Goal: Task Accomplishment & Management: Use online tool/utility

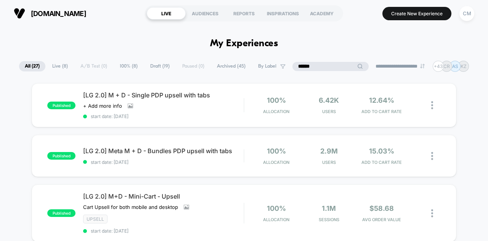
click at [317, 63] on input "******" at bounding box center [331, 66] width 76 height 9
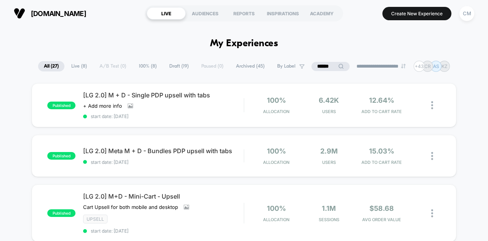
click at [203, 111] on div "[LG 2.0] M + D - Single PDP upsell with tabs Click to view images Click to edit…" at bounding box center [163, 105] width 161 height 28
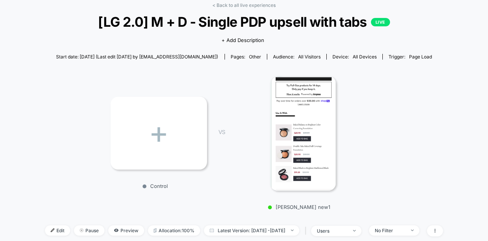
scroll to position [96, 0]
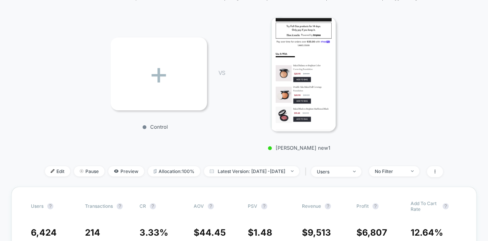
click at [291, 91] on img at bounding box center [303, 74] width 66 height 114
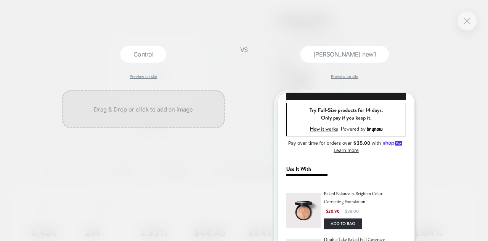
click at [473, 16] on div at bounding box center [467, 20] width 19 height 19
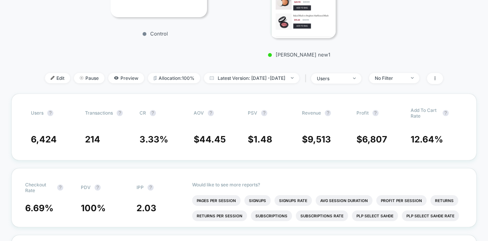
scroll to position [193, 0]
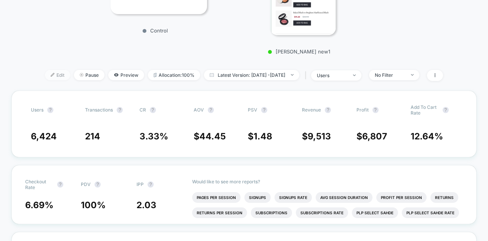
click at [55, 75] on div at bounding box center [56, 75] width 2 height 0
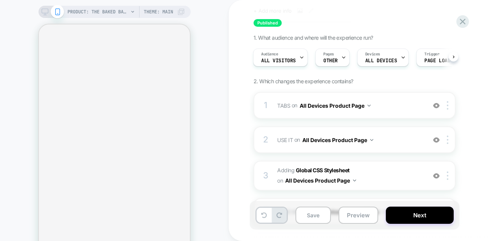
scroll to position [51, 0]
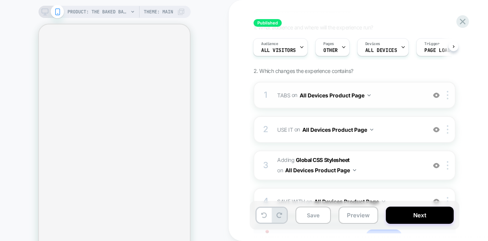
click at [404, 100] on div "1 TABS Adding Code Block AFTER .Free_returns_shipping_main_new.quick-add-hidden…" at bounding box center [355, 95] width 202 height 27
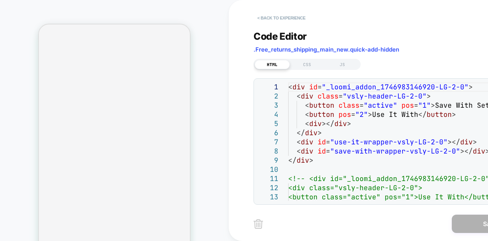
click at [278, 20] on button "< Back to experience" at bounding box center [282, 18] width 56 height 12
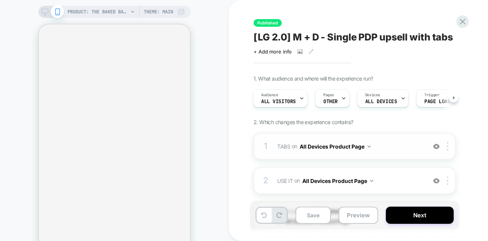
scroll to position [72, 0]
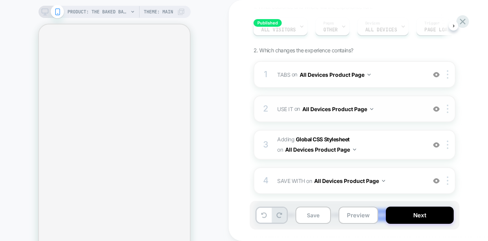
click at [404, 109] on span "USE IT Replacing Blocks List WITH #use-it-wrapper-vsly-LG-2-0 on All Devices Pr…" at bounding box center [349, 108] width 145 height 11
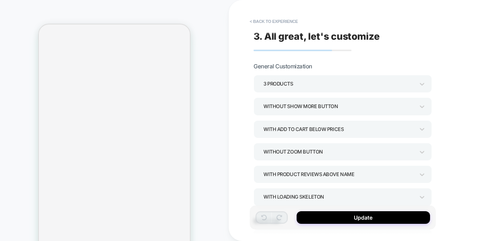
scroll to position [340, 0]
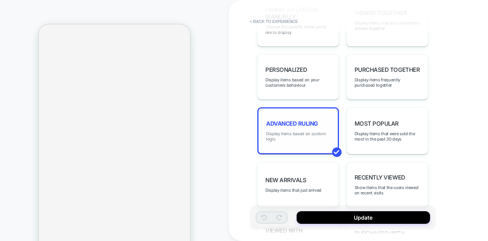
click at [325, 134] on span "Display items based on custom logic" at bounding box center [298, 136] width 64 height 11
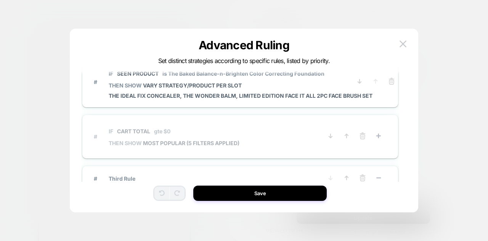
scroll to position [0, 0]
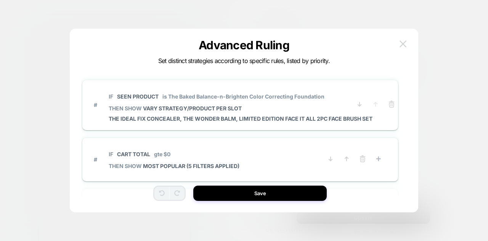
click at [404, 42] on img at bounding box center [403, 43] width 7 height 6
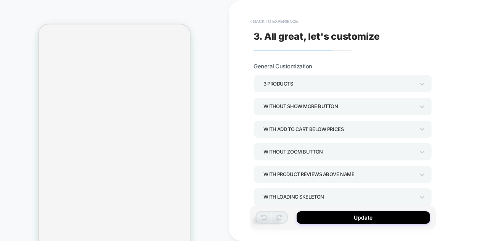
click at [267, 18] on button "< Back to experience" at bounding box center [274, 21] width 56 height 12
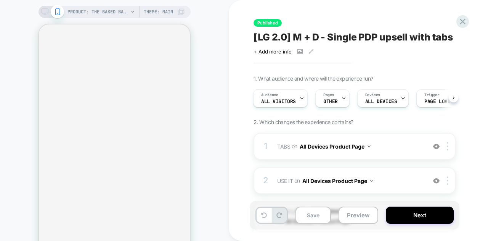
scroll to position [79, 0]
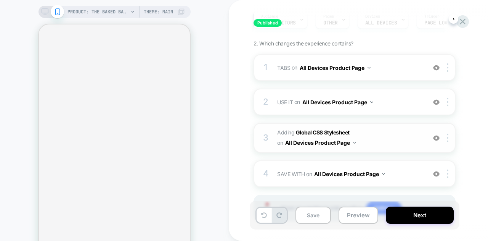
click at [395, 141] on span "Adding Global CSS Stylesheet on All Devices Product Page" at bounding box center [349, 137] width 145 height 21
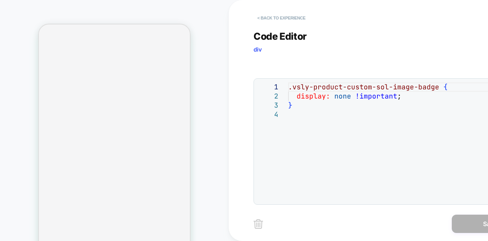
click at [271, 22] on button "< Back to experience" at bounding box center [282, 18] width 56 height 12
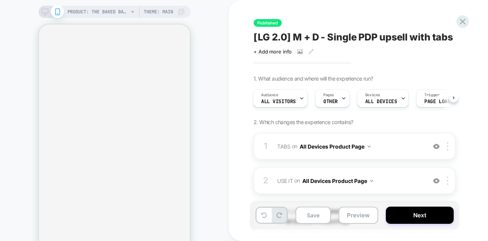
scroll to position [116, 0]
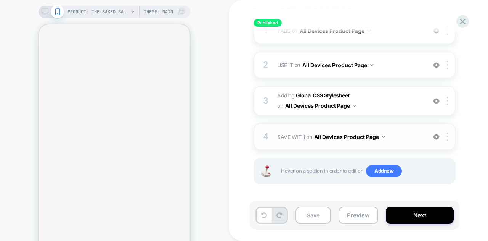
click at [407, 132] on span "SAVE WITH Replacing Blocks List WITH #save-with-wrapper-vsly-LG-2-0 on All Devi…" at bounding box center [349, 136] width 145 height 11
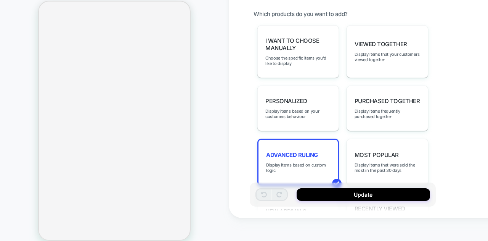
scroll to position [293, 0]
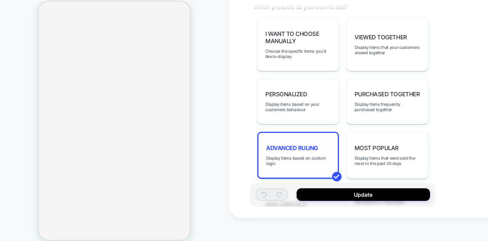
click at [308, 144] on span "Advanced Ruling" at bounding box center [292, 147] width 52 height 7
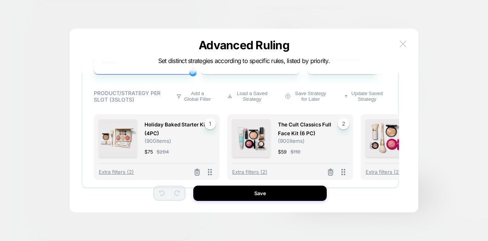
scroll to position [254, 0]
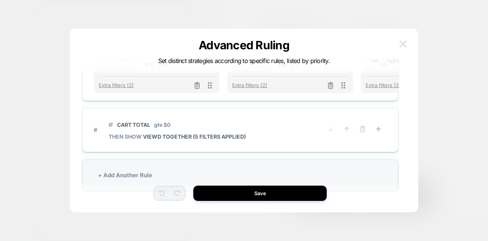
click at [404, 40] on button at bounding box center [402, 43] width 11 height 11
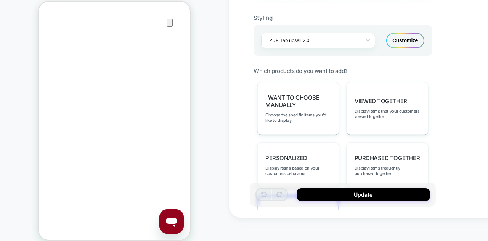
scroll to position [336, 0]
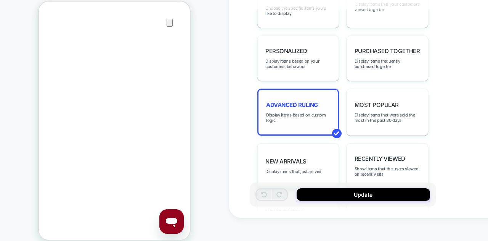
click at [294, 103] on span "Advanced Ruling" at bounding box center [292, 104] width 52 height 7
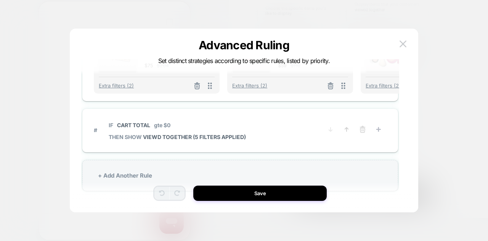
scroll to position [254, 0]
click at [117, 170] on div "+ Add Another Rule" at bounding box center [240, 174] width 316 height 31
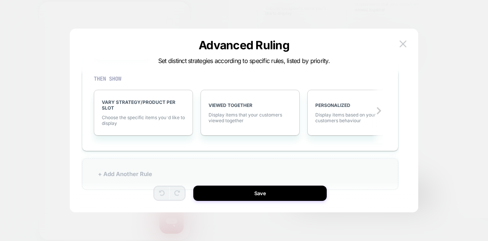
scroll to position [227, 0]
click at [153, 112] on div "VARY STRATEGY/PRODUCT PER SLOT Choose the specific items you׳d like to display" at bounding box center [143, 114] width 99 height 46
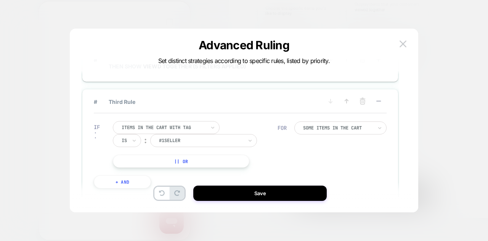
scroll to position [99, 0]
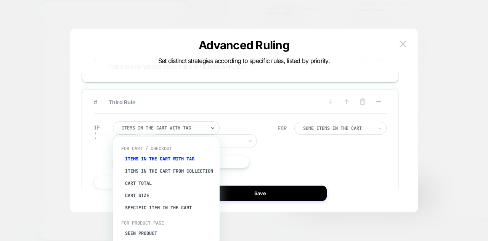
click at [154, 127] on div at bounding box center [164, 127] width 84 height 7
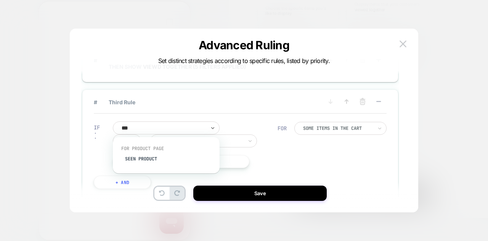
type input "****"
click at [140, 161] on div "Seen Product" at bounding box center [170, 159] width 99 height 12
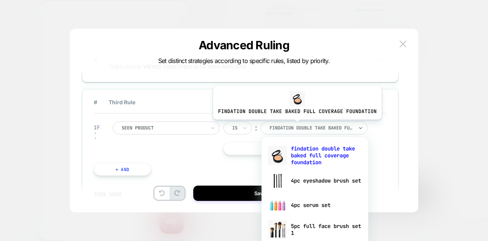
click at [295, 125] on div at bounding box center [312, 127] width 84 height 7
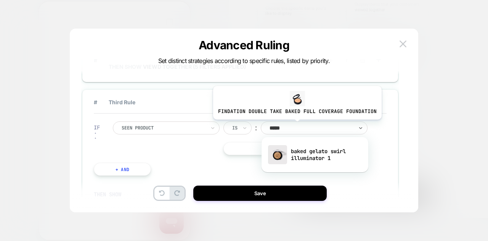
type input "******"
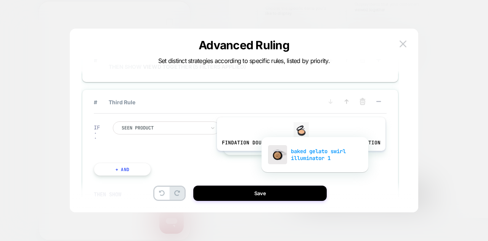
click at [299, 156] on div "baked gelato swirl illuminator 1" at bounding box center [314, 154] width 99 height 24
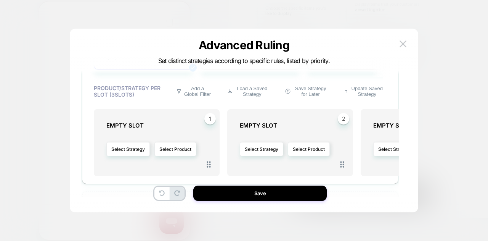
scroll to position [282, 0]
click at [172, 148] on button "Select Product" at bounding box center [175, 148] width 42 height 14
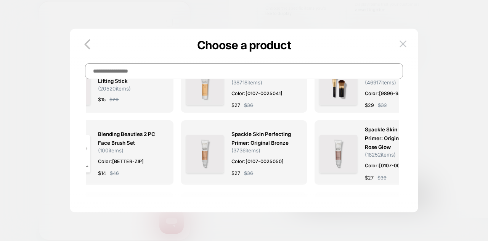
scroll to position [0, 0]
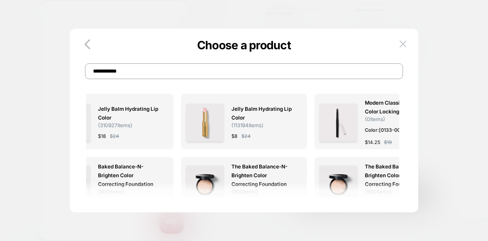
drag, startPoint x: 129, startPoint y: 71, endPoint x: 82, endPoint y: 85, distance: 48.9
click at [82, 85] on div "**********" at bounding box center [244, 124] width 349 height 176
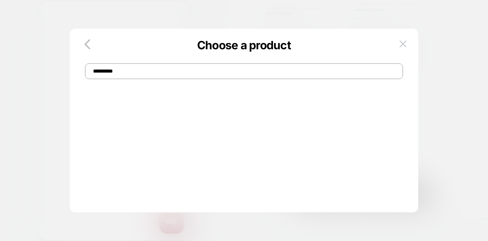
click at [130, 72] on input "**********" at bounding box center [244, 71] width 318 height 16
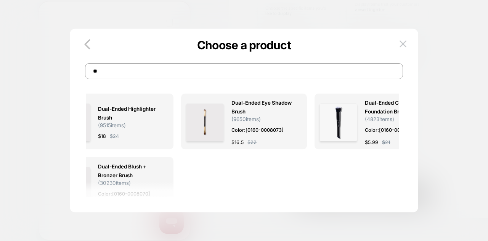
type input "*"
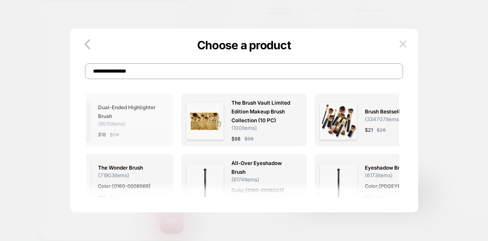
type input "**********"
click at [134, 125] on span "Dual-Ended Highlighter Brush ( 9515 items)" at bounding box center [129, 115] width 63 height 24
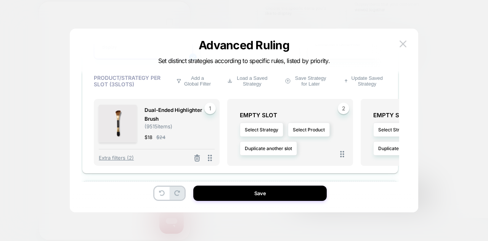
scroll to position [268, 0]
click at [304, 125] on button "Select Product" at bounding box center [309, 129] width 42 height 14
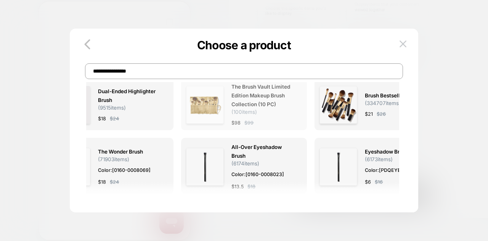
scroll to position [16, 0]
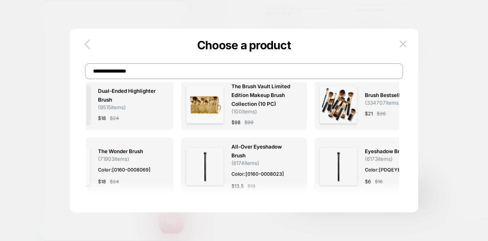
click at [92, 46] on icon "button" at bounding box center [87, 44] width 15 height 15
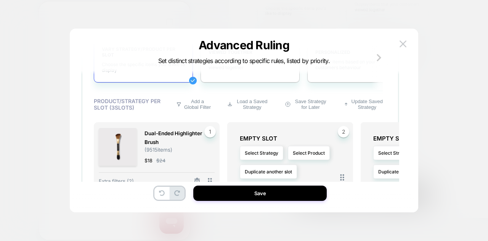
scroll to position [312, 0]
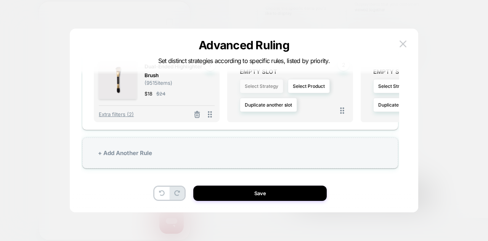
click at [269, 84] on button "Select Strategy" at bounding box center [261, 86] width 43 height 14
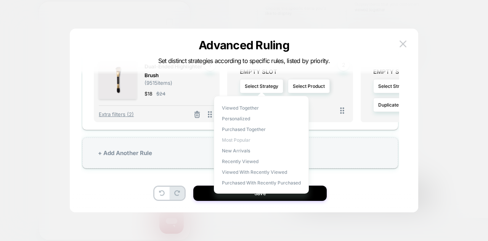
click at [242, 140] on span "Most Popular" at bounding box center [236, 140] width 29 height 6
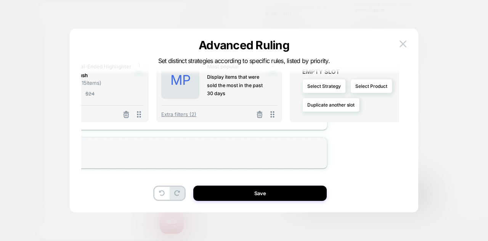
scroll to position [312, 72]
click at [320, 89] on button "Select Strategy" at bounding box center [323, 86] width 43 height 14
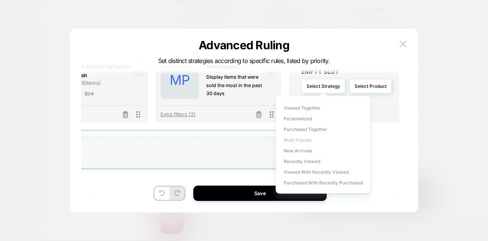
click at [299, 137] on span "Most Popular" at bounding box center [298, 140] width 29 height 6
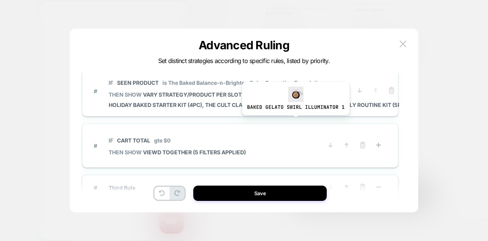
scroll to position [13, 0]
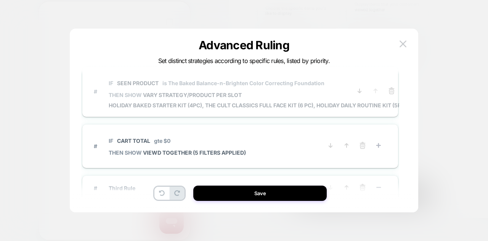
click at [297, 106] on span "Holiday Baked Starter Kit (4PC), The Cult Classics Full Face Kit (6 PC), Holida…" at bounding box center [258, 105] width 298 height 6
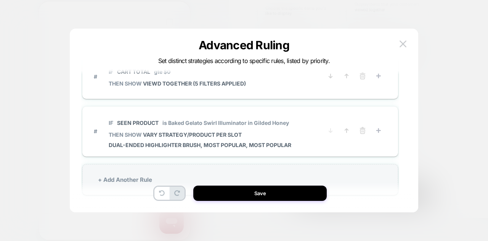
scroll to position [311, 0]
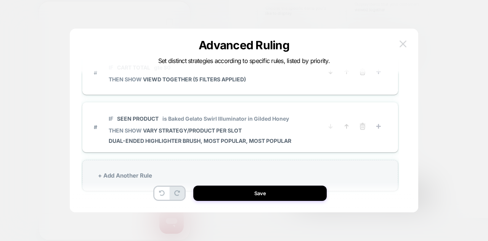
click at [399, 48] on button at bounding box center [402, 43] width 11 height 11
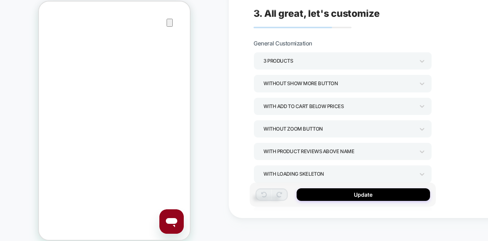
scroll to position [602, 0]
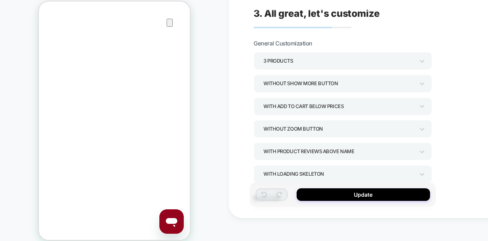
scroll to position [0, 0]
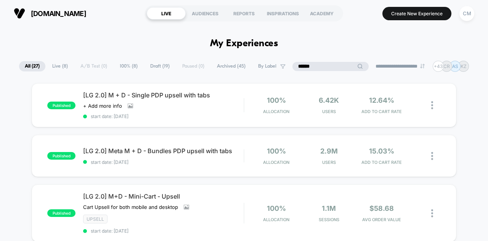
click at [330, 62] on input "******" at bounding box center [331, 66] width 76 height 9
drag, startPoint x: 330, startPoint y: 61, endPoint x: 277, endPoint y: 64, distance: 53.4
click at [277, 64] on div "**********" at bounding box center [244, 66] width 450 height 11
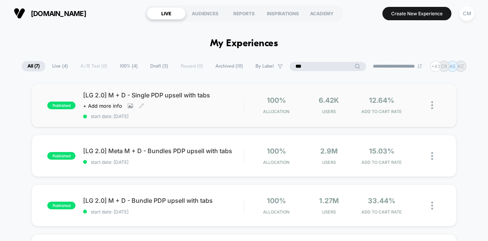
type input "***"
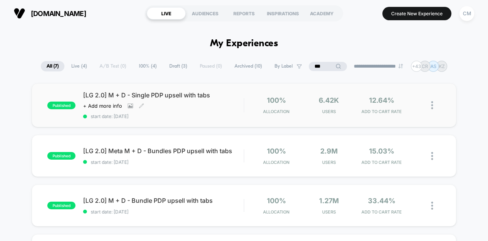
click at [139, 111] on div "[LG 2.0] M + D - Single PDP upsell with tabs Click to view images Click to edit…" at bounding box center [163, 105] width 161 height 28
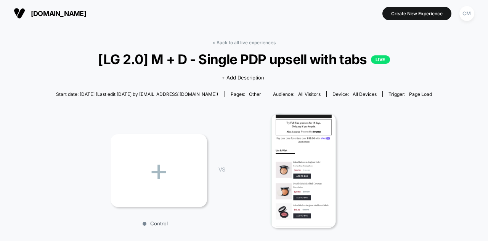
scroll to position [111, 0]
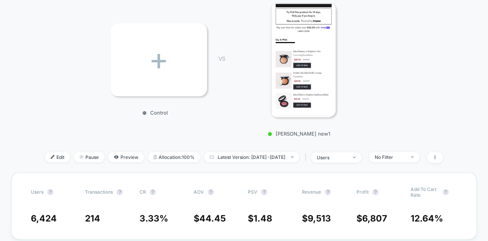
click at [313, 97] on img at bounding box center [303, 60] width 66 height 114
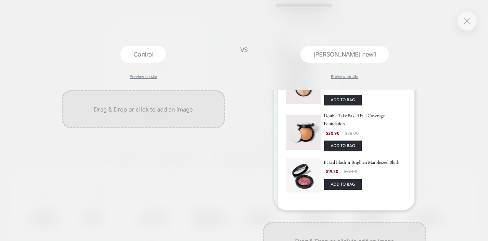
scroll to position [161, 0]
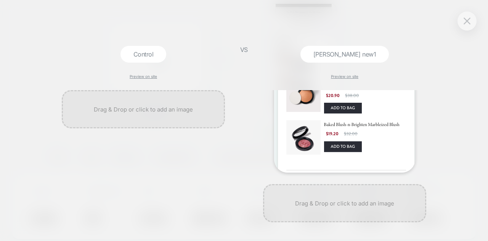
click at [307, 143] on img at bounding box center [344, 51] width 141 height 244
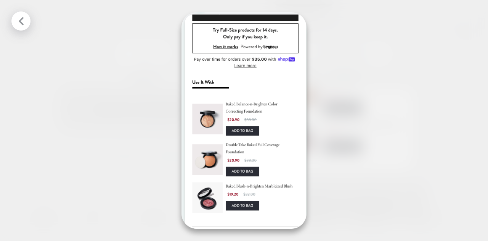
click at [318, 123] on div at bounding box center [244, 120] width 488 height 241
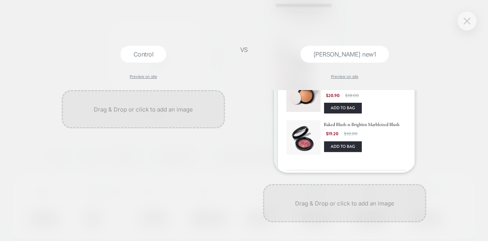
click at [468, 26] on button at bounding box center [466, 20] width 11 height 11
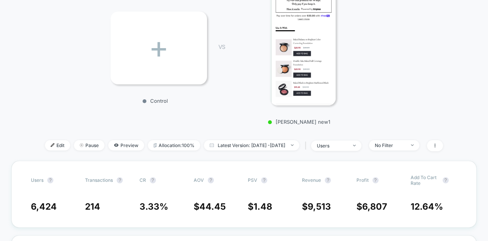
scroll to position [124, 0]
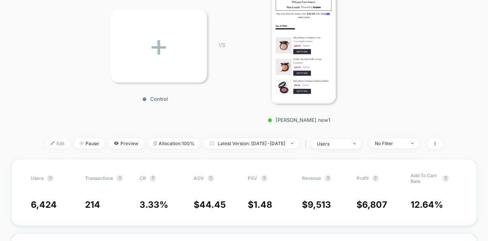
click at [48, 145] on span "Edit" at bounding box center [57, 143] width 25 height 10
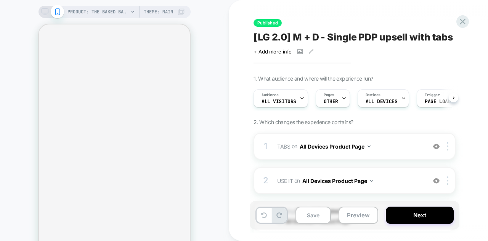
click at [342, 100] on div at bounding box center [344, 98] width 5 height 17
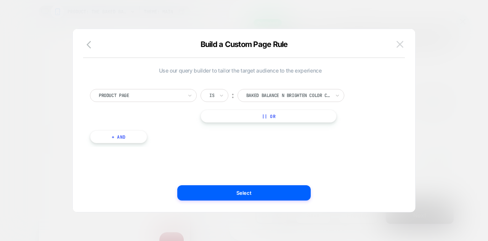
click at [405, 45] on button at bounding box center [399, 44] width 11 height 11
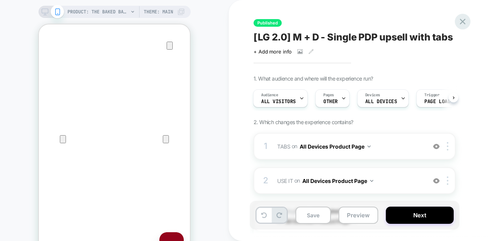
click at [465, 21] on icon at bounding box center [463, 21] width 10 height 10
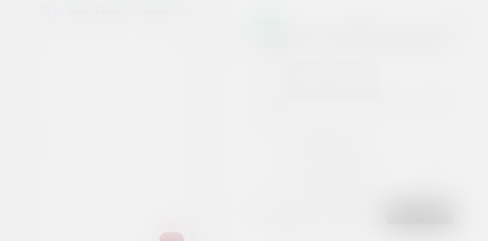
click at [465, 21] on div at bounding box center [244, 120] width 488 height 241
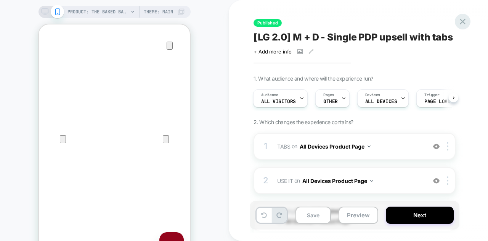
click at [460, 15] on div "Published [LG 2.0] M + D - Single PDP upsell with tabs Click to view images Cli…" at bounding box center [397, 120] width 286 height 241
click at [465, 27] on div at bounding box center [463, 22] width 16 height 16
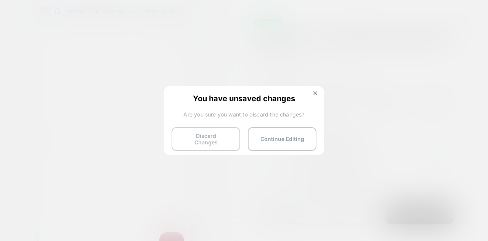
click at [211, 138] on button "Discard Changes" at bounding box center [206, 139] width 69 height 24
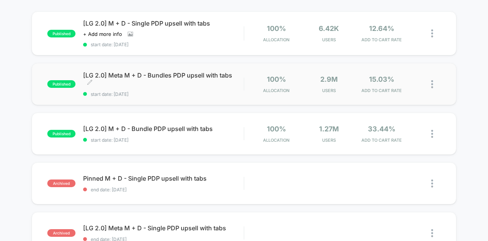
scroll to position [72, 0]
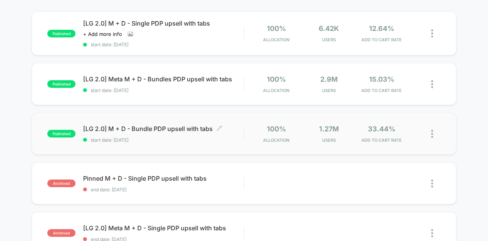
click at [188, 131] on span "[LG 2.0] M + D - Bundle PDP upsell with tabs Click to edit experience details" at bounding box center [163, 129] width 161 height 8
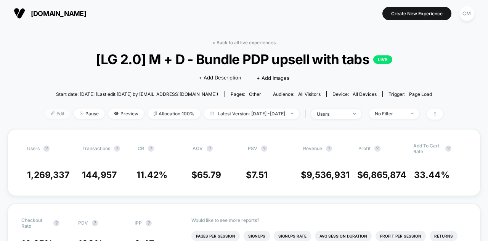
click at [50, 110] on span "Edit" at bounding box center [57, 113] width 25 height 10
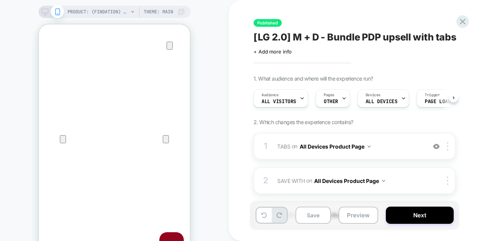
scroll to position [0, 0]
click at [334, 101] on span "OTHER" at bounding box center [330, 101] width 14 height 5
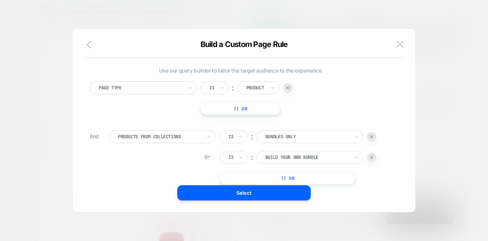
scroll to position [0, 0]
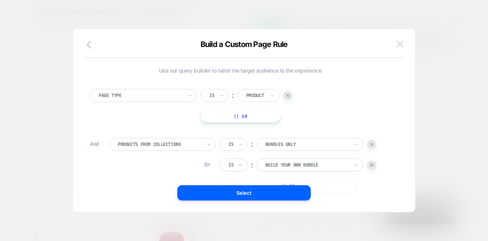
click at [399, 43] on img at bounding box center [400, 44] width 7 height 6
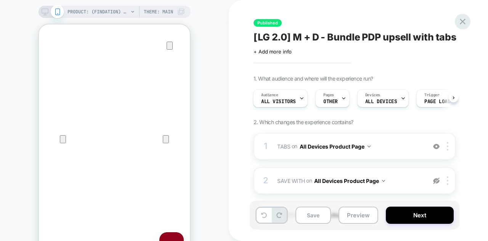
click at [463, 27] on div at bounding box center [463, 22] width 16 height 16
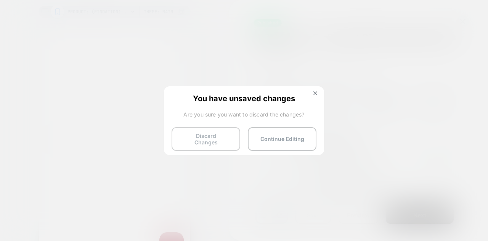
click at [226, 140] on button "Discard Changes" at bounding box center [206, 139] width 69 height 24
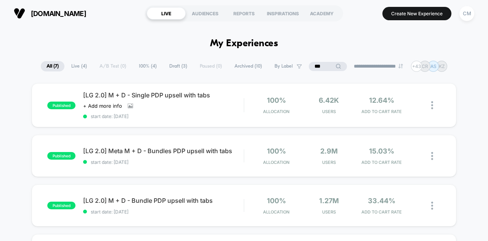
click at [211, 47] on h1 "My Experiences" at bounding box center [244, 43] width 68 height 11
